Goal: Transaction & Acquisition: Purchase product/service

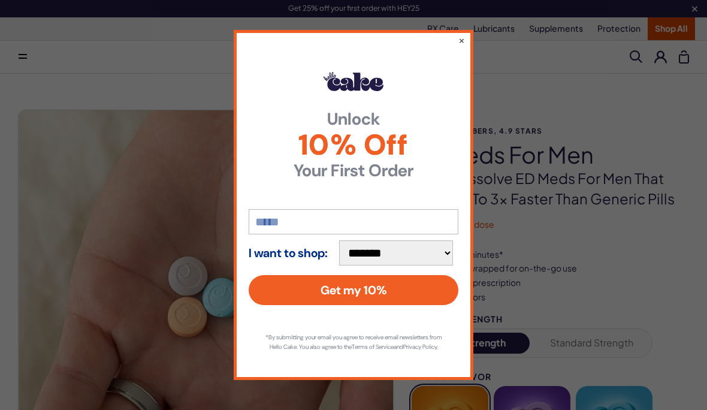
click at [463, 43] on button "×" at bounding box center [462, 40] width 7 height 12
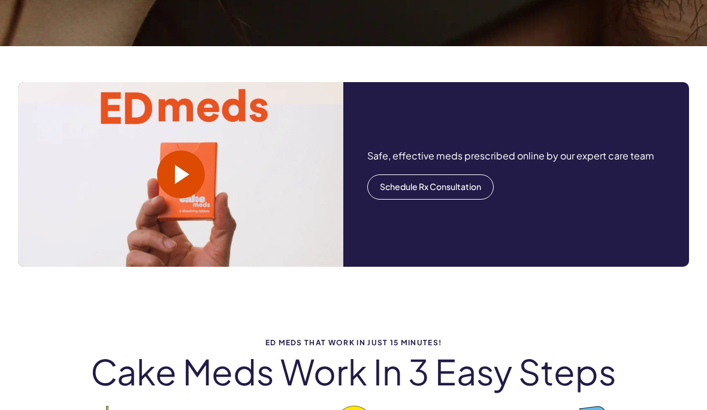
scroll to position [1337, 0]
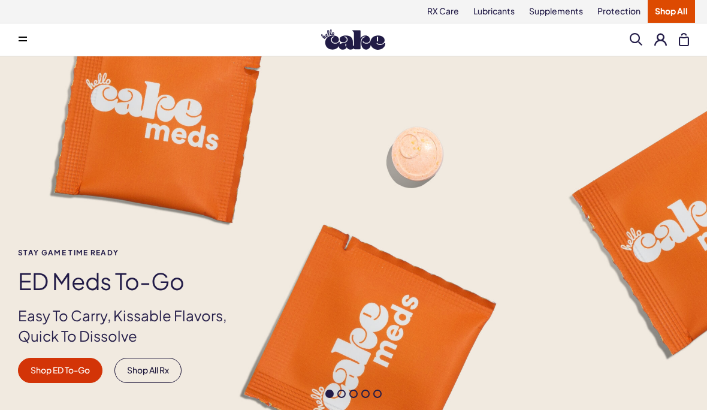
click at [20, 37] on icon at bounding box center [23, 37] width 8 height 1
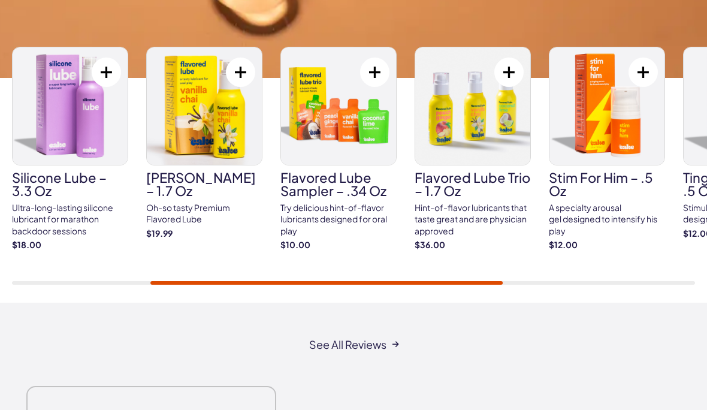
scroll to position [1942, 0]
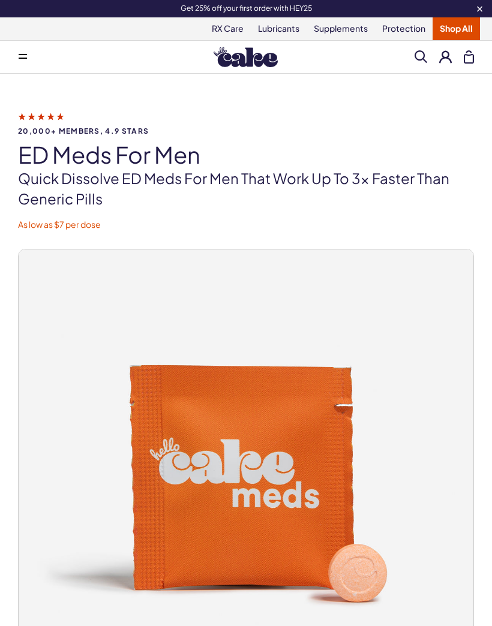
click at [17, 58] on button at bounding box center [23, 57] width 24 height 24
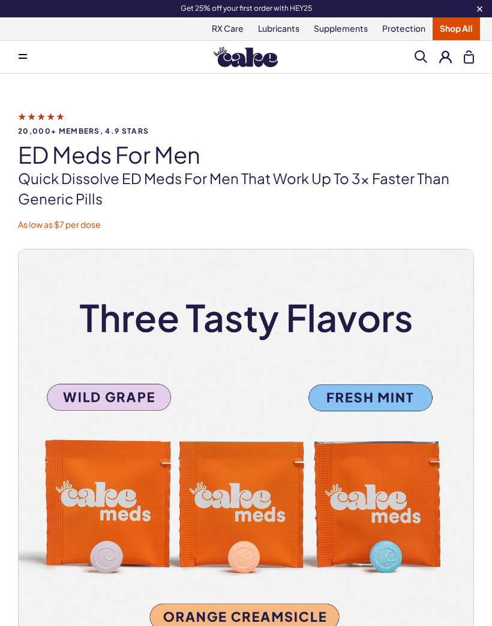
click at [23, 53] on button at bounding box center [23, 57] width 24 height 24
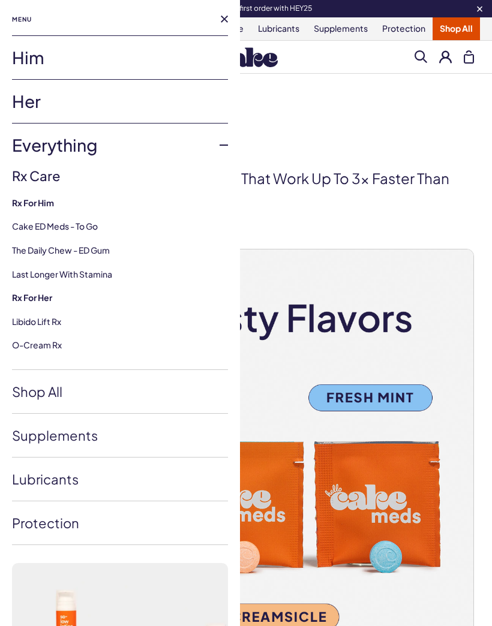
click at [32, 397] on link "Shop All" at bounding box center [120, 391] width 216 height 43
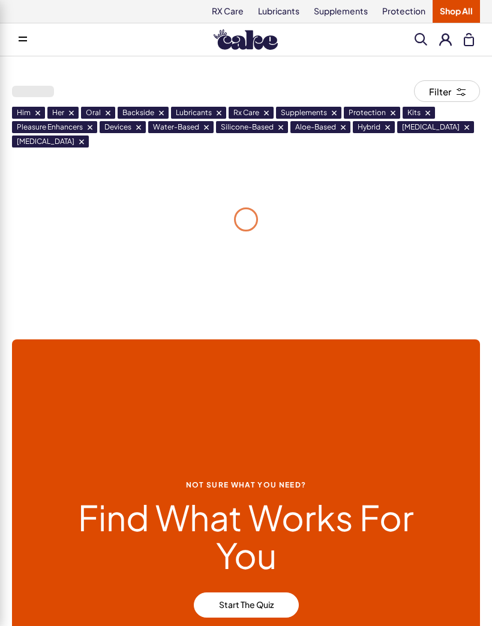
click at [160, 111] on span at bounding box center [161, 113] width 5 height 5
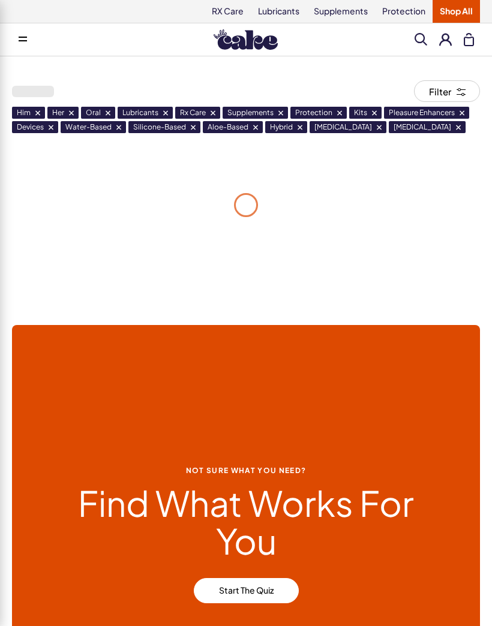
click at [210, 113] on span at bounding box center [212, 113] width 5 height 5
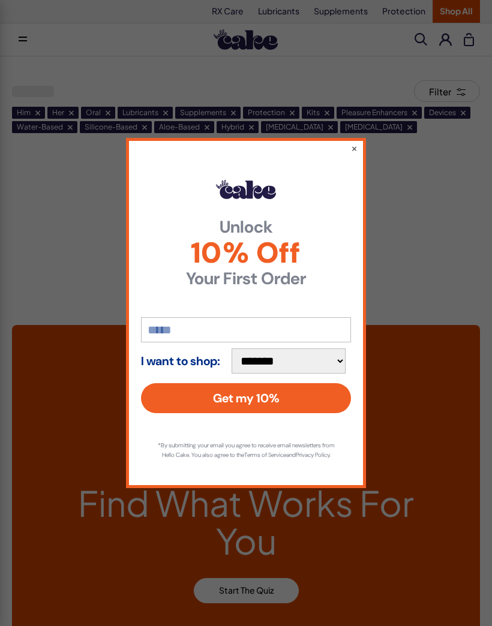
click at [352, 148] on button "×" at bounding box center [354, 148] width 7 height 12
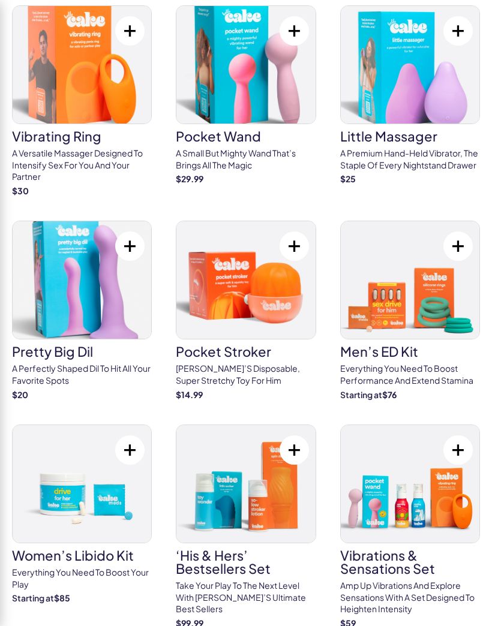
scroll to position [4264, 0]
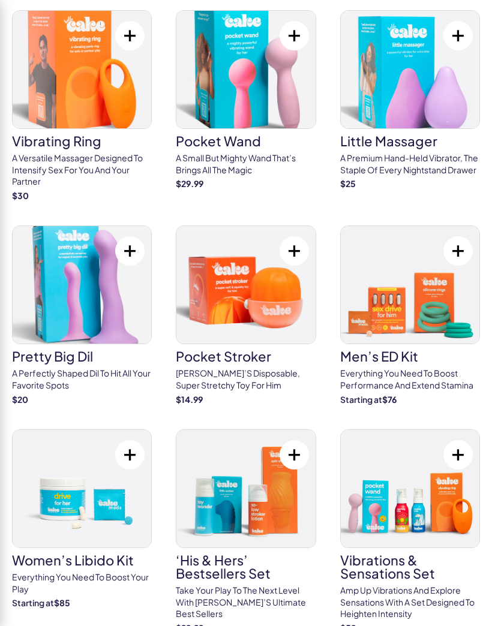
click at [447, 367] on p "Everything You need to boost performance and extend Stamina" at bounding box center [410, 378] width 140 height 23
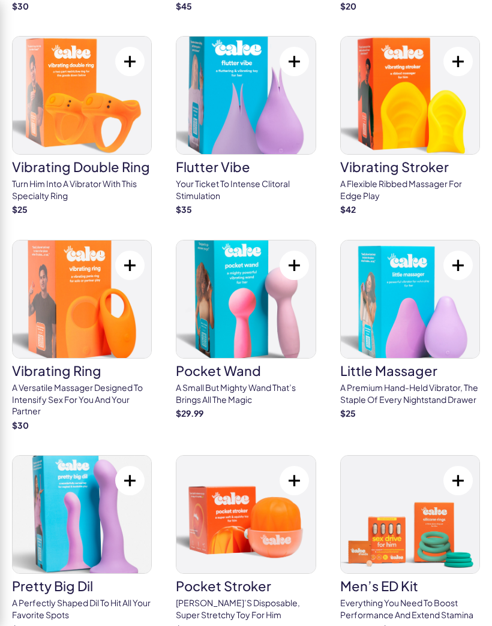
scroll to position [4029, 0]
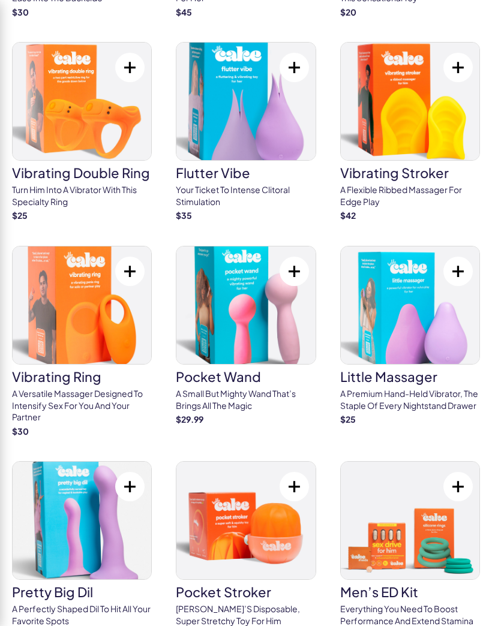
click at [293, 469] on img at bounding box center [245, 520] width 138 height 117
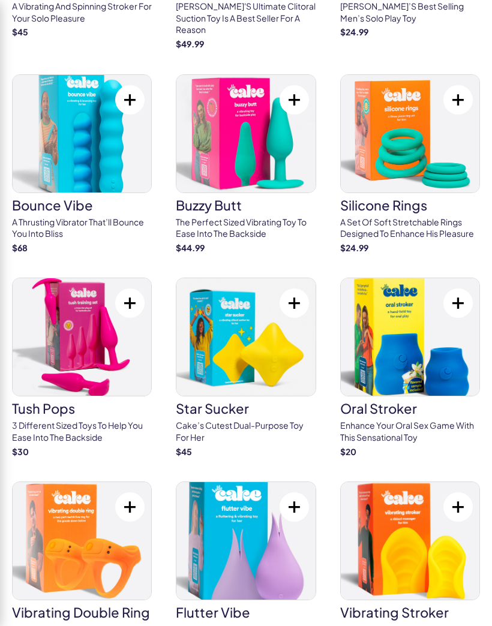
scroll to position [3589, 0]
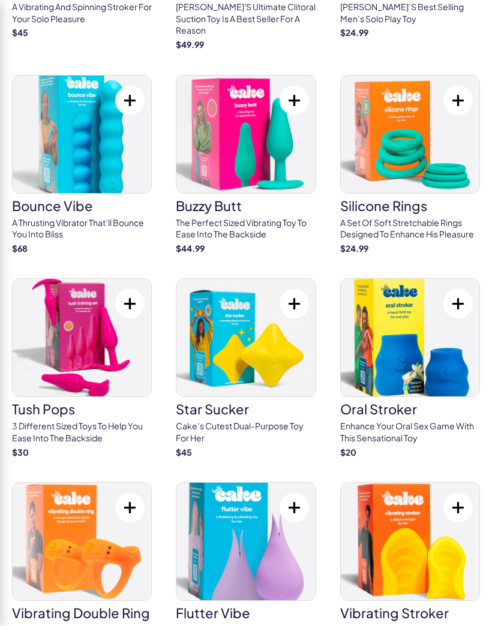
click at [252, 334] on link "star sucker Cake’s cutest dual-purpose toy for her $ 45" at bounding box center [246, 368] width 140 height 180
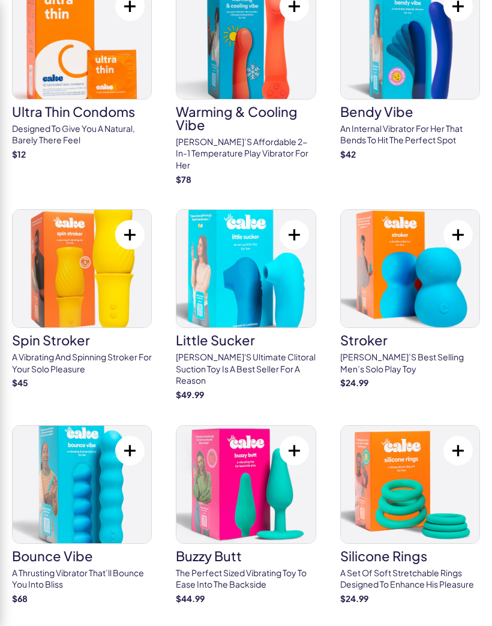
scroll to position [3238, 0]
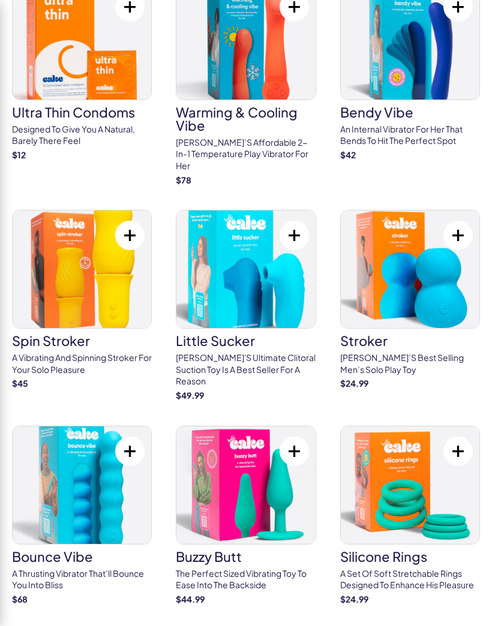
click at [67, 426] on img at bounding box center [82, 484] width 138 height 117
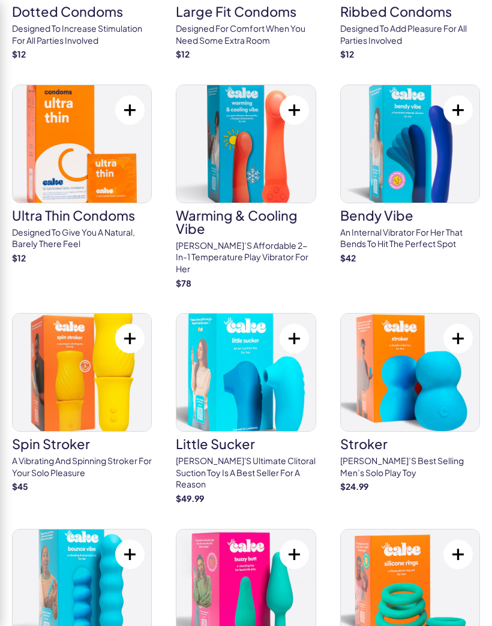
scroll to position [2915, 0]
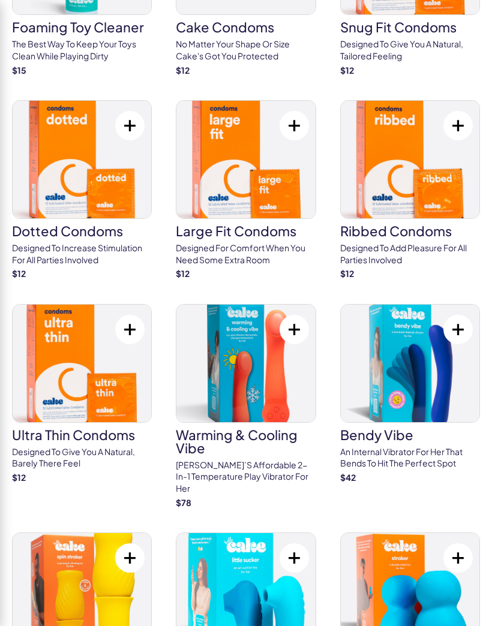
click at [445, 446] on p "An internal vibrator for her that bends to hit the perfect spot" at bounding box center [410, 457] width 140 height 23
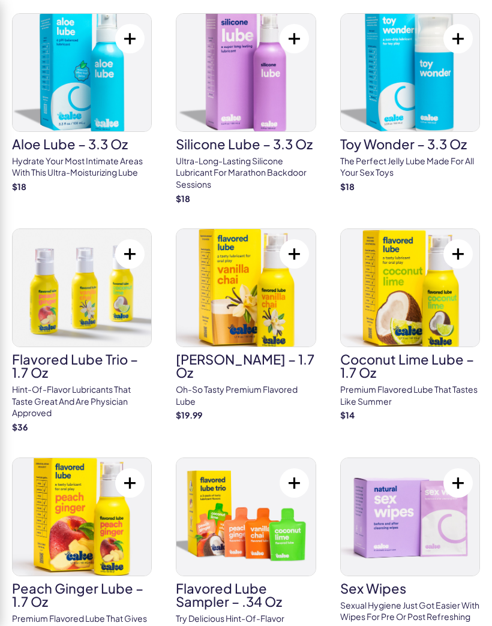
scroll to position [2136, 0]
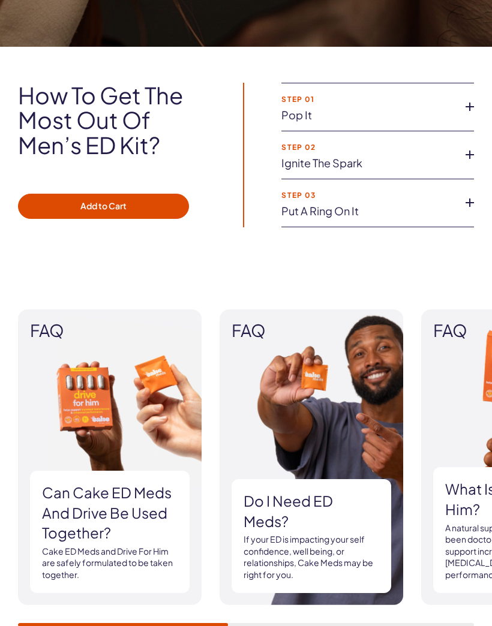
scroll to position [1461, 0]
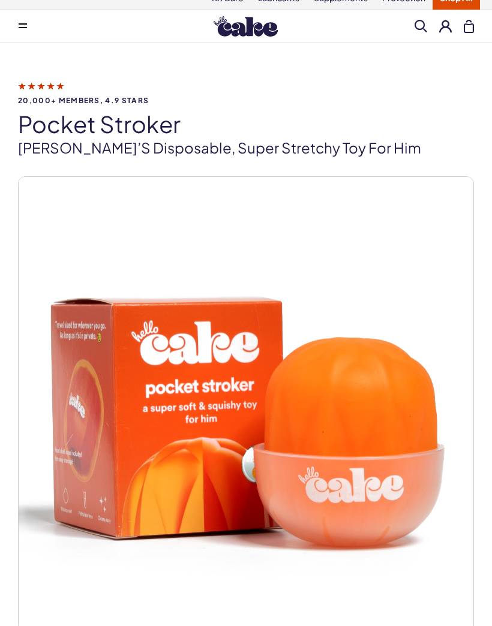
scroll to position [14, 0]
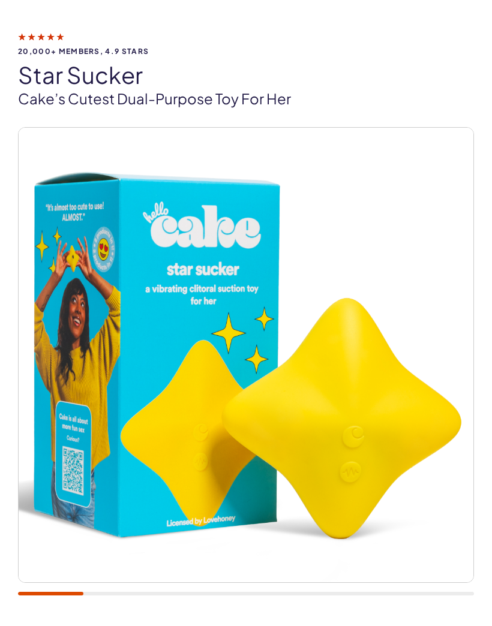
scroll to position [71, 0]
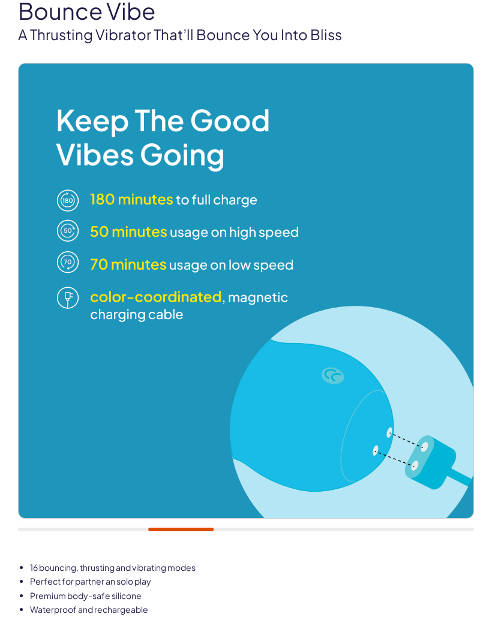
scroll to position [141, 0]
